Goal: Information Seeking & Learning: Learn about a topic

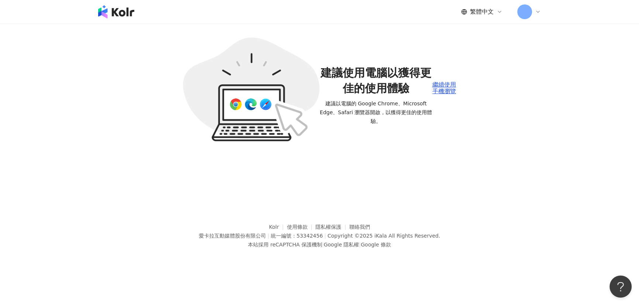
scroll to position [42, 0]
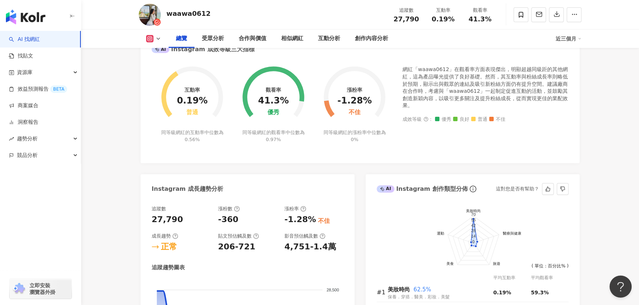
scroll to position [268, 0]
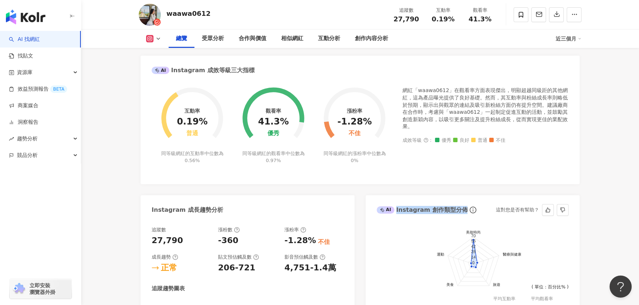
drag, startPoint x: 395, startPoint y: 210, endPoint x: 458, endPoint y: 210, distance: 63.1
click at [458, 210] on div "AI Instagram 創作類型分佈" at bounding box center [421, 210] width 91 height 8
copy div "Instagram 創作類型分佈"
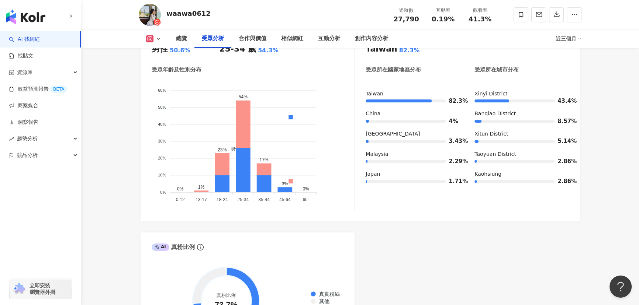
scroll to position [637, 0]
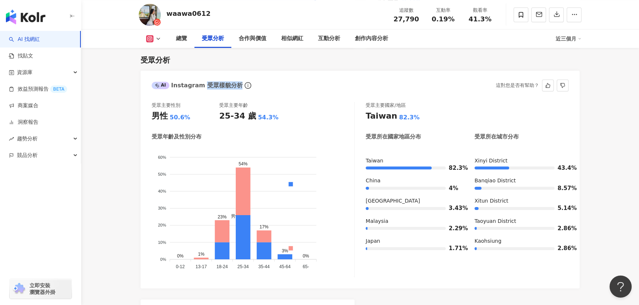
drag, startPoint x: 201, startPoint y: 85, endPoint x: 233, endPoint y: 86, distance: 32.5
click at [233, 86] on div "AI Instagram 受眾樣貌分析" at bounding box center [197, 85] width 91 height 8
copy div "受眾樣貌分析"
click at [163, 136] on div "受眾年齡及性別分布" at bounding box center [177, 137] width 50 height 8
drag, startPoint x: 153, startPoint y: 136, endPoint x: 199, endPoint y: 136, distance: 46.5
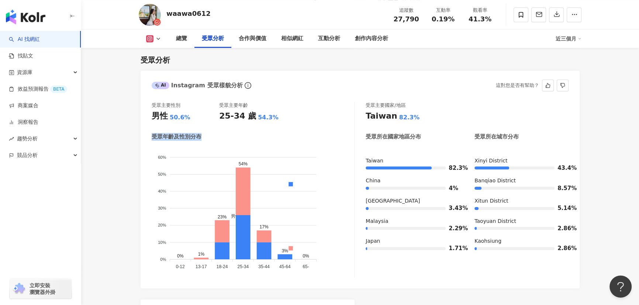
click at [199, 136] on div "受眾年齡及性別分布" at bounding box center [177, 137] width 50 height 8
copy div "受眾年齡及性別分布"
